Goal: Task Accomplishment & Management: Manage account settings

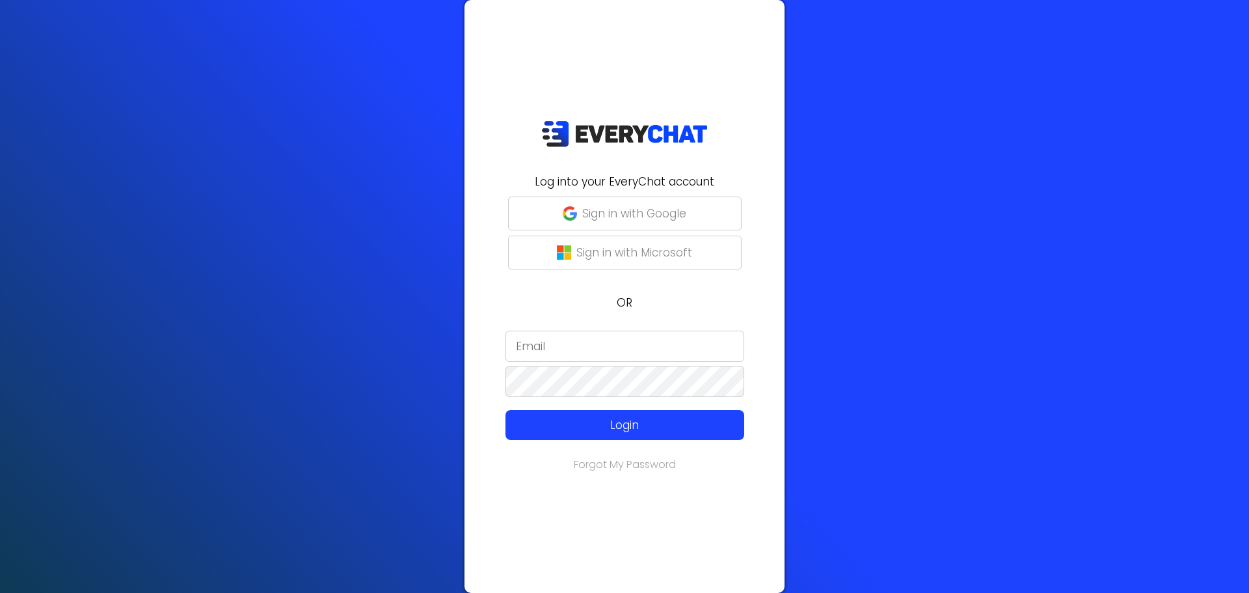
click at [566, 355] on input "email" at bounding box center [624, 345] width 239 height 31
paste input "[EMAIL_ADDRESS][DOMAIN_NAME]"
type input "[EMAIL_ADDRESS][DOMAIN_NAME]"
click at [597, 351] on input "email" at bounding box center [624, 345] width 239 height 31
paste input "[EMAIL_ADDRESS][DOMAIN_NAME]"
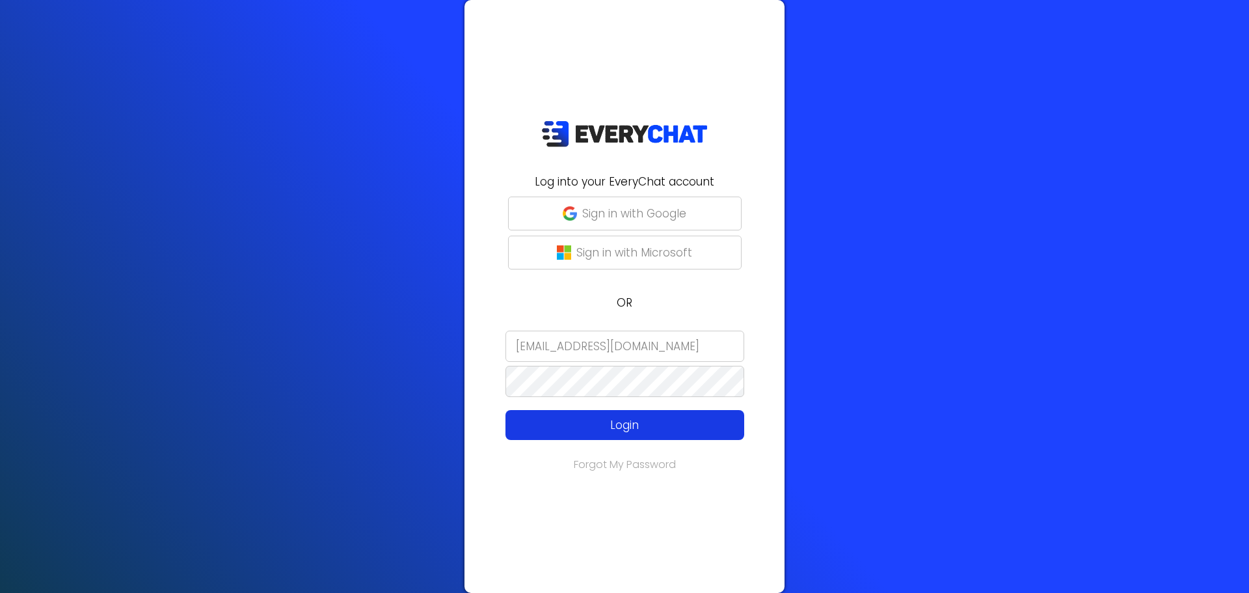
type input "[EMAIL_ADDRESS][DOMAIN_NAME]"
click at [625, 422] on p "Login" at bounding box center [625, 424] width 191 height 17
